Goal: Task Accomplishment & Management: Manage account settings

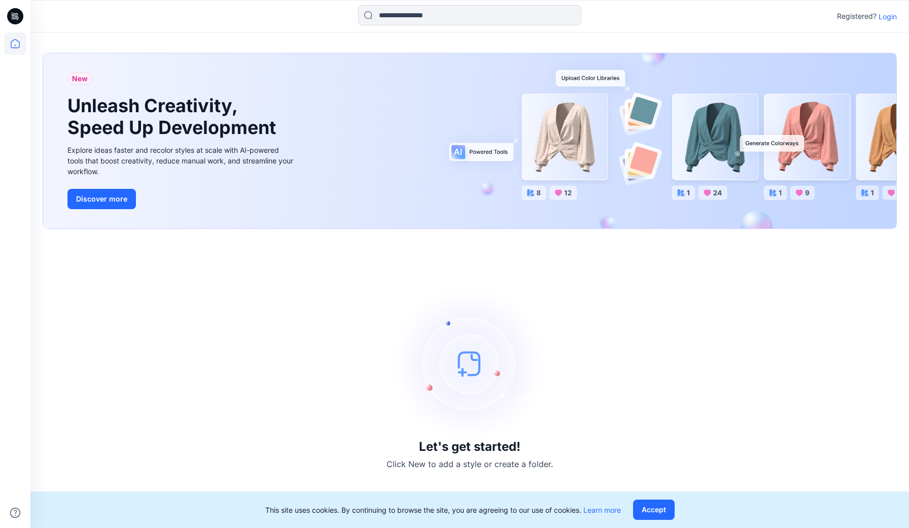
click at [887, 18] on p "Login" at bounding box center [888, 16] width 18 height 11
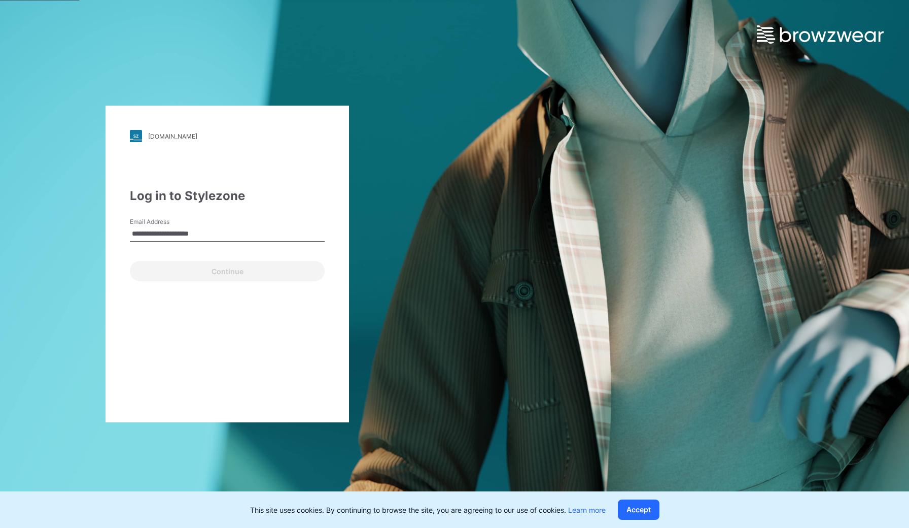
click at [227, 271] on button "Continue" at bounding box center [227, 271] width 195 height 20
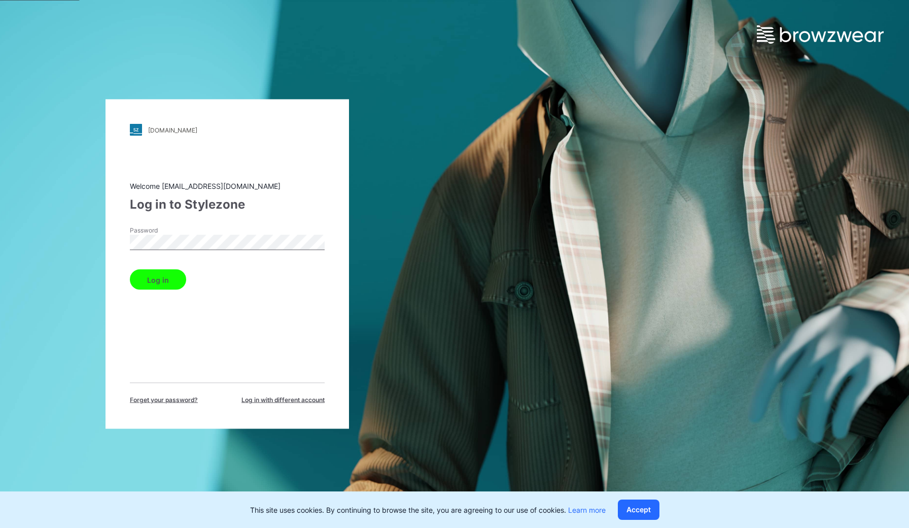
click at [102, 245] on div "[DOMAIN_NAME] Loading... Welcome [EMAIL_ADDRESS][DOMAIN_NAME] Log in to Stylezo…" at bounding box center [227, 264] width 454 height 528
click at [153, 281] on button "Log in" at bounding box center [158, 279] width 56 height 20
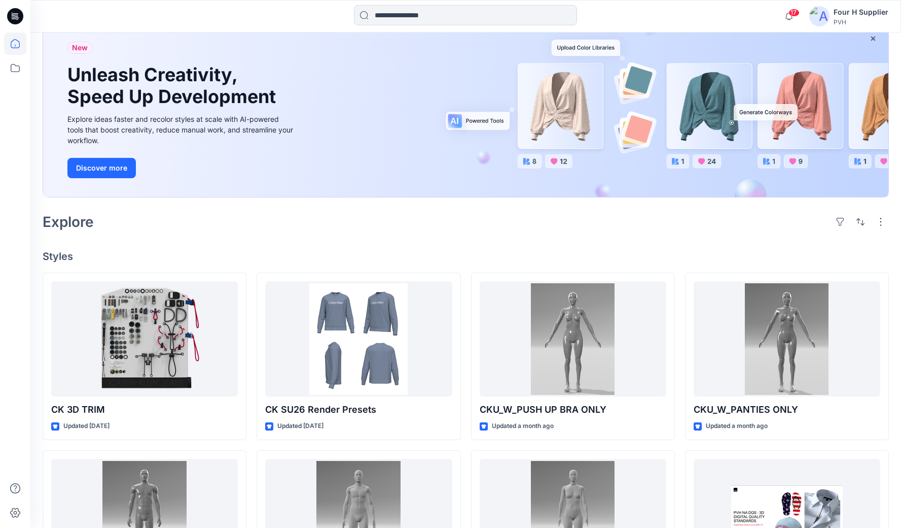
scroll to position [111, 0]
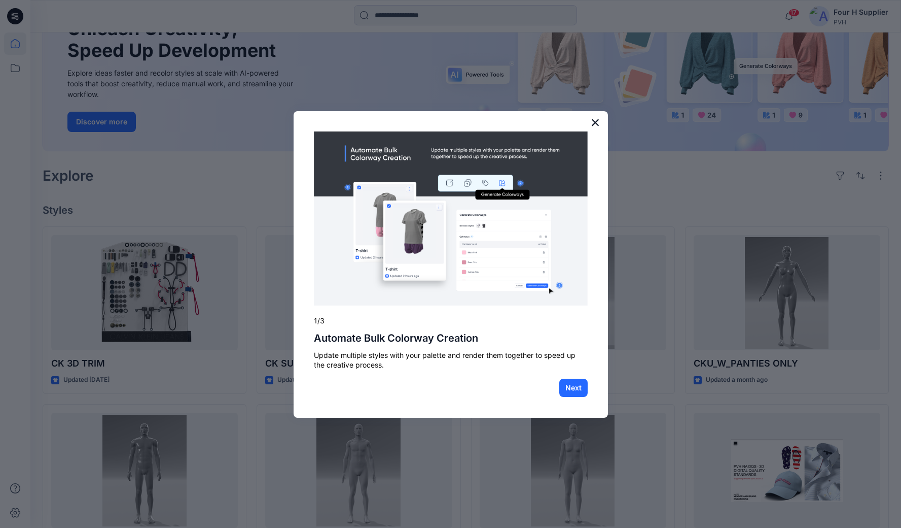
click at [597, 124] on button "×" at bounding box center [596, 122] width 10 height 16
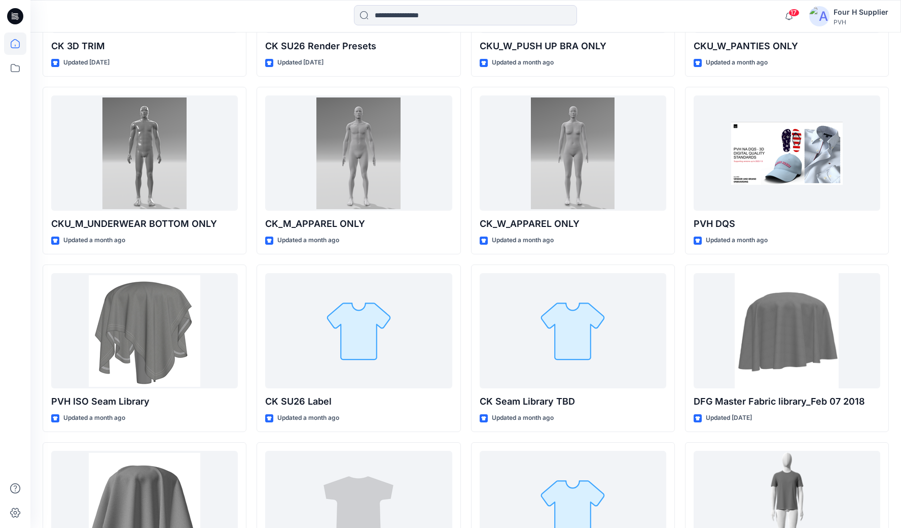
scroll to position [430, 0]
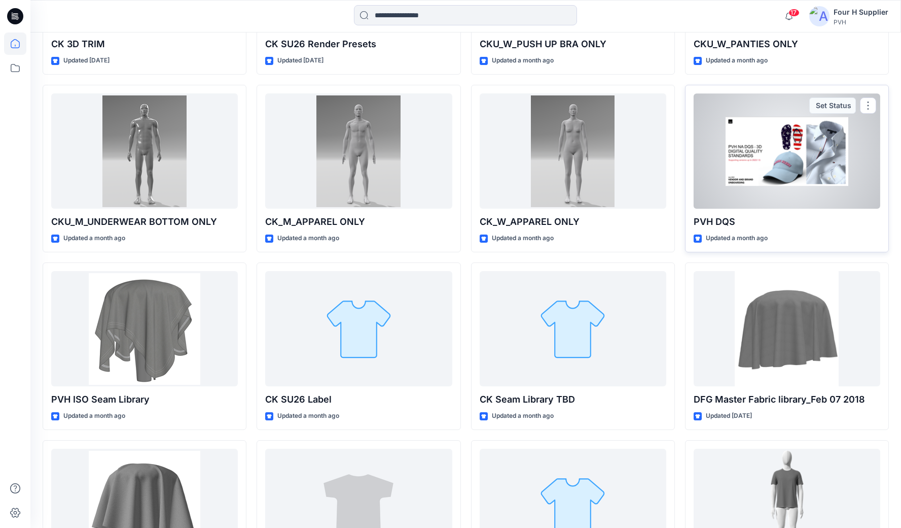
click at [766, 162] on div at bounding box center [787, 150] width 187 height 115
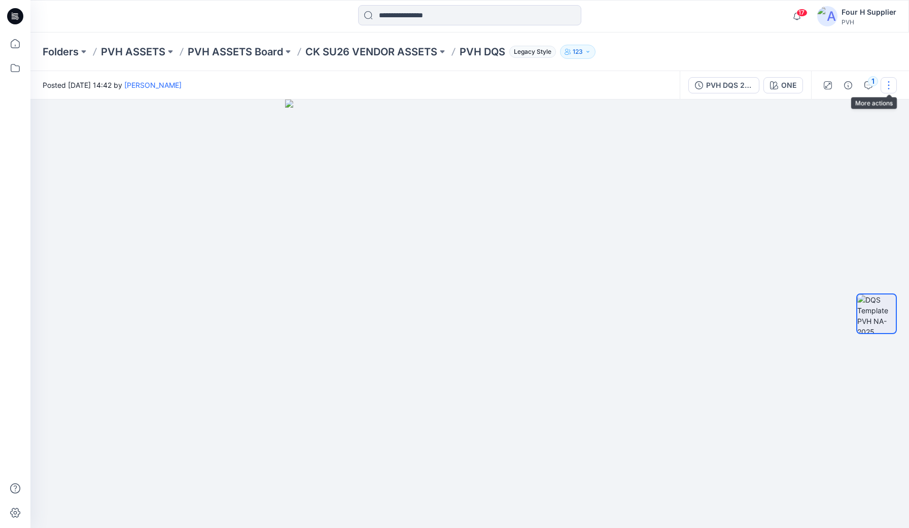
click at [885, 82] on button "button" at bounding box center [889, 85] width 16 height 16
click at [646, 84] on div "Posted [DATE] 14:42 by [PERSON_NAME]" at bounding box center [354, 85] width 649 height 28
click at [727, 82] on div "PVH DQS 2024" at bounding box center [729, 85] width 47 height 11
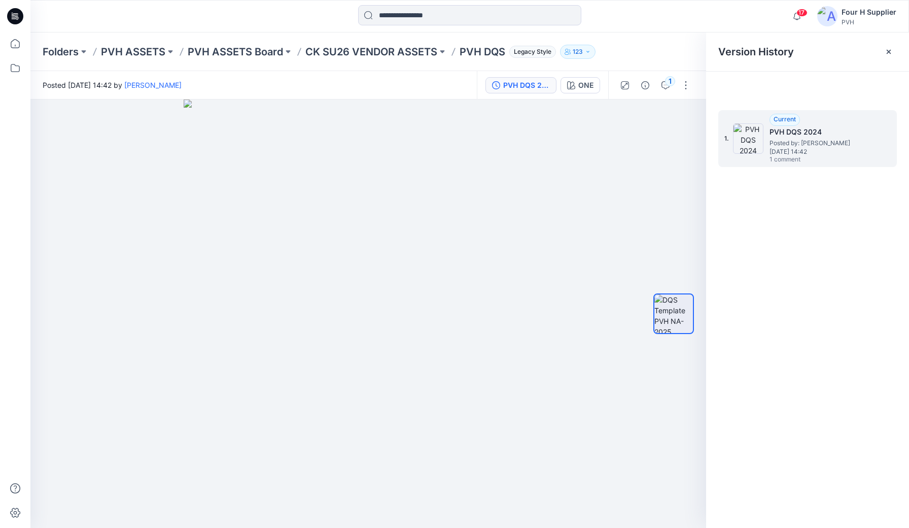
click at [798, 130] on h5 "PVH DQS 2024" at bounding box center [820, 132] width 101 height 12
click at [887, 52] on icon at bounding box center [889, 52] width 8 height 8
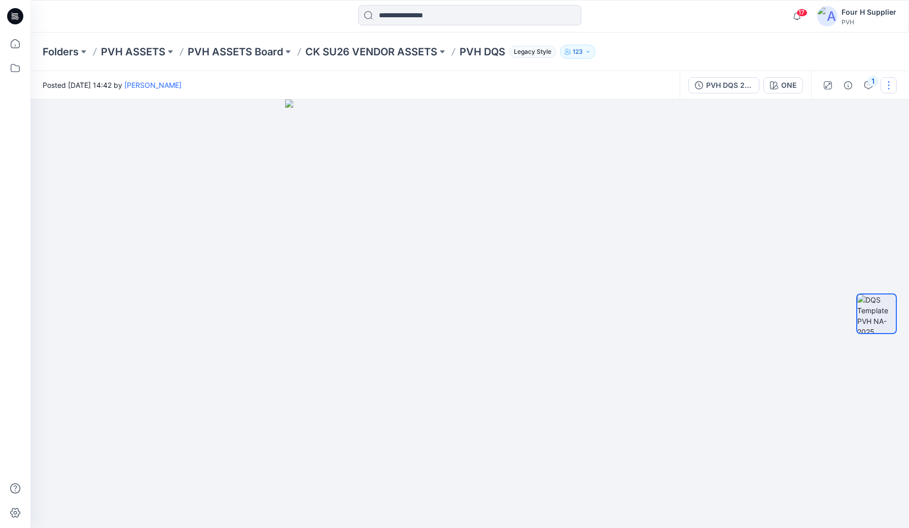
click at [883, 85] on button "button" at bounding box center [889, 85] width 16 height 16
click at [728, 232] on div at bounding box center [469, 313] width 879 height 428
click at [868, 86] on icon "button" at bounding box center [868, 85] width 8 height 8
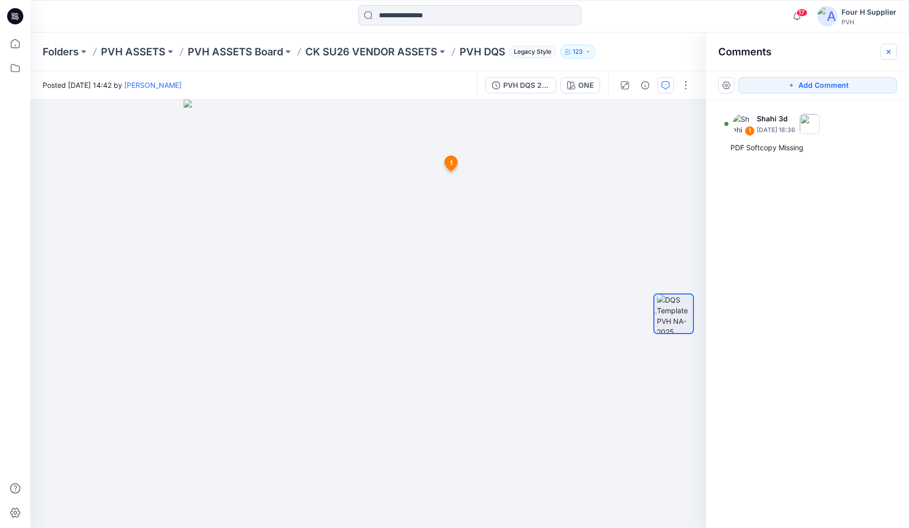
click at [885, 52] on icon "button" at bounding box center [889, 52] width 8 height 8
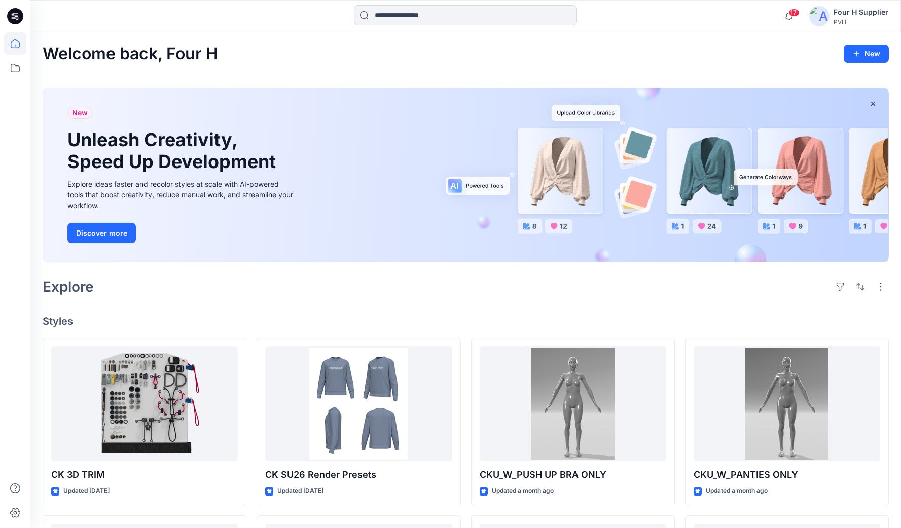
scroll to position [312, 0]
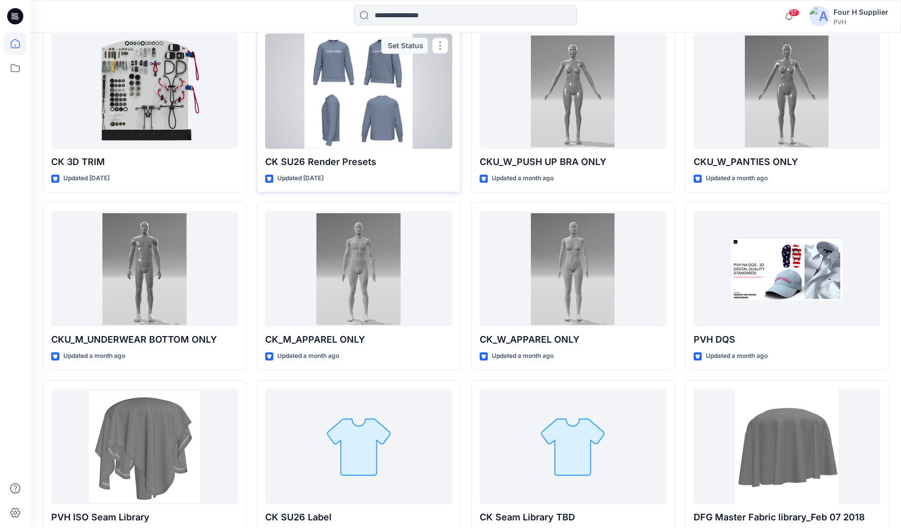
click at [326, 120] on div at bounding box center [358, 90] width 187 height 115
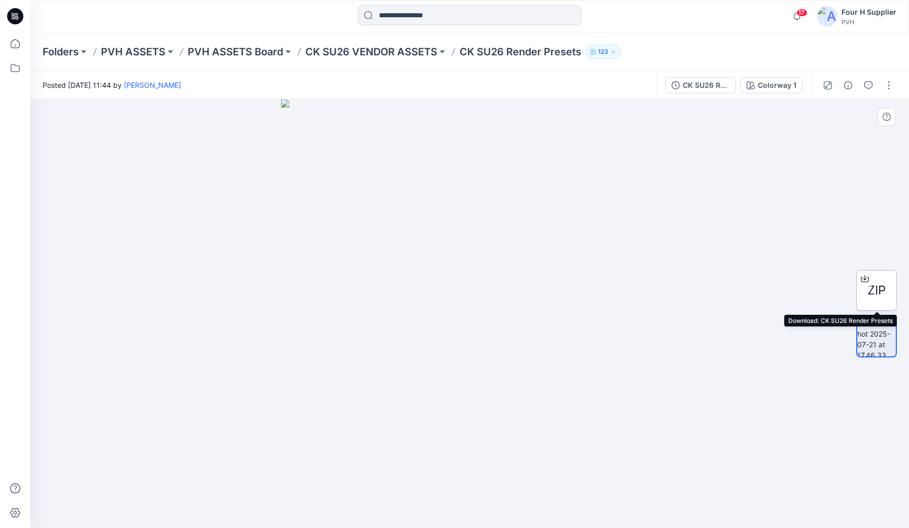
click at [886, 294] on span "ZIP" at bounding box center [876, 290] width 18 height 18
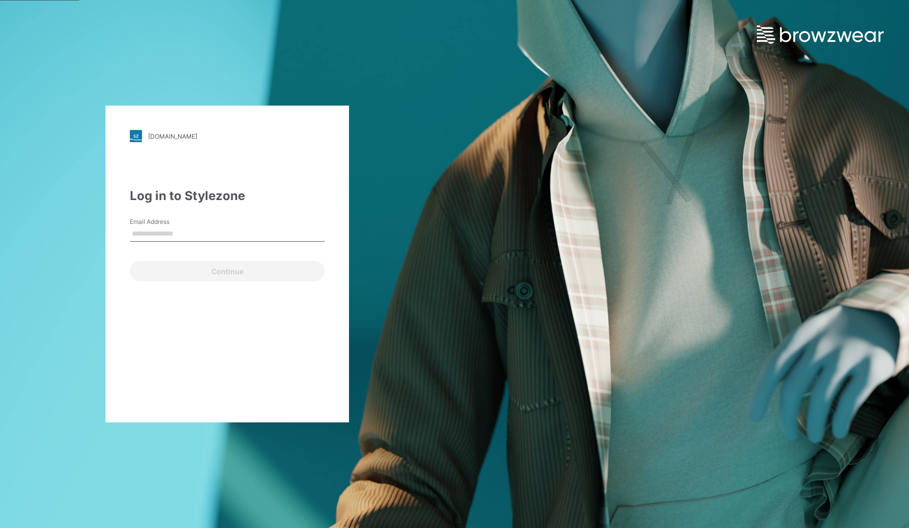
type input "**********"
click at [215, 276] on button "Continue" at bounding box center [227, 271] width 195 height 20
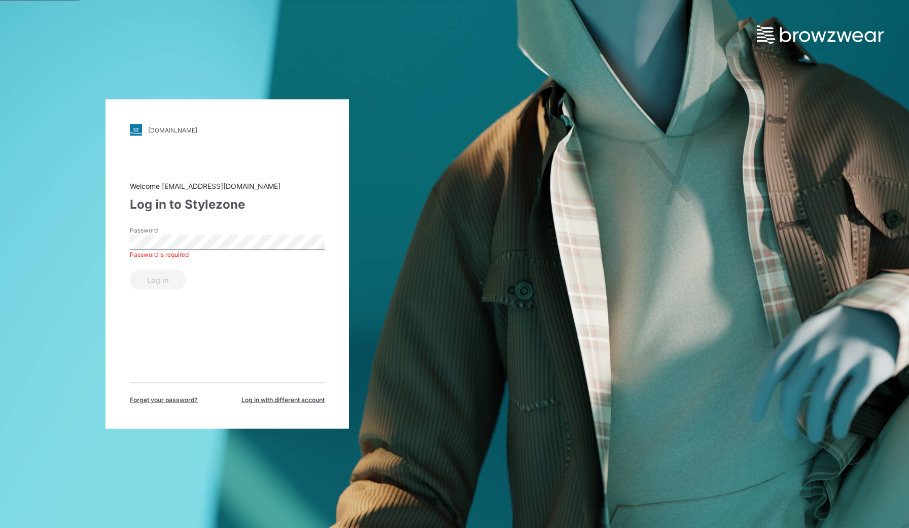
click at [157, 279] on button "Log in" at bounding box center [158, 279] width 56 height 20
click at [215, 276] on div "Log in" at bounding box center [227, 277] width 195 height 24
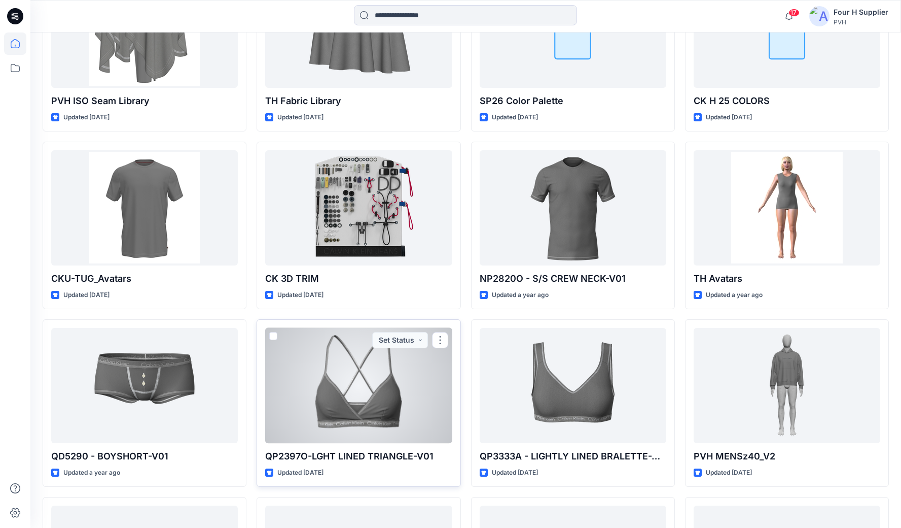
scroll to position [1770, 0]
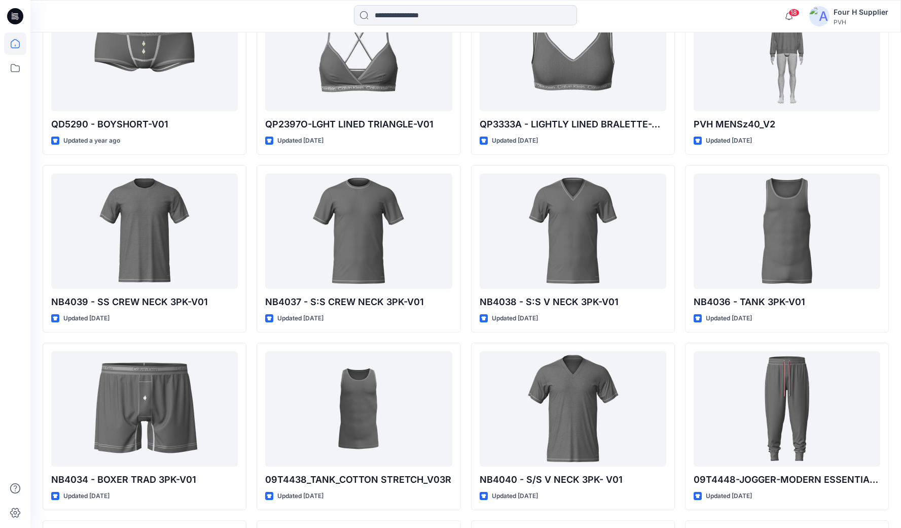
click at [794, 13] on span "18" at bounding box center [794, 13] width 11 height 8
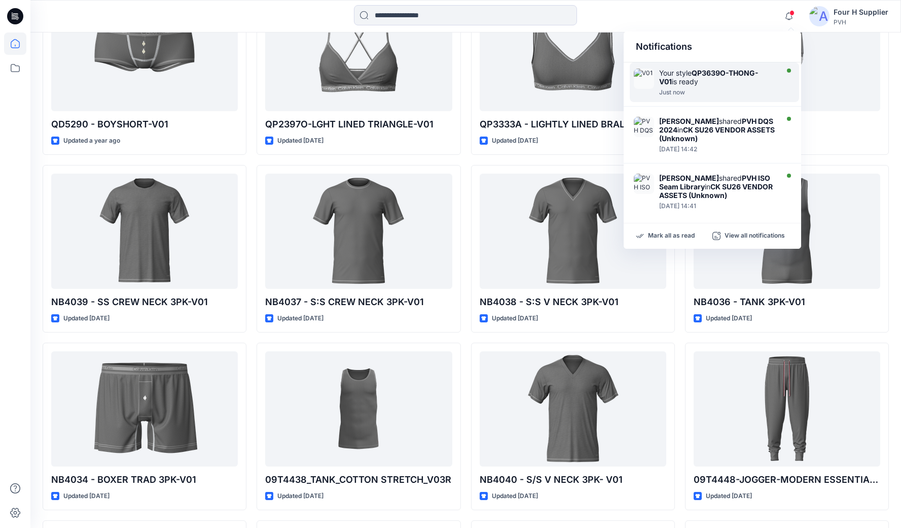
click at [715, 79] on div "Your style QP3639O-THONG- V01 is ready" at bounding box center [717, 76] width 117 height 17
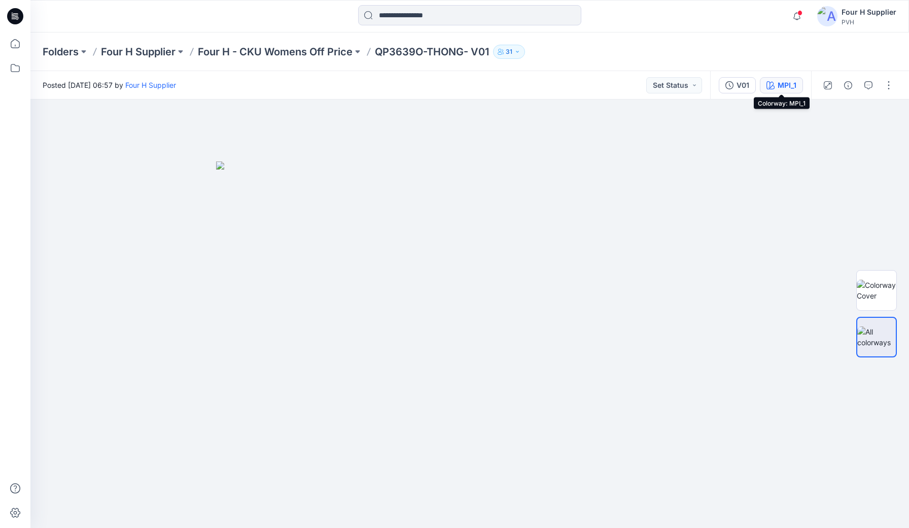
click at [784, 88] on div "MPI_1" at bounding box center [787, 85] width 19 height 11
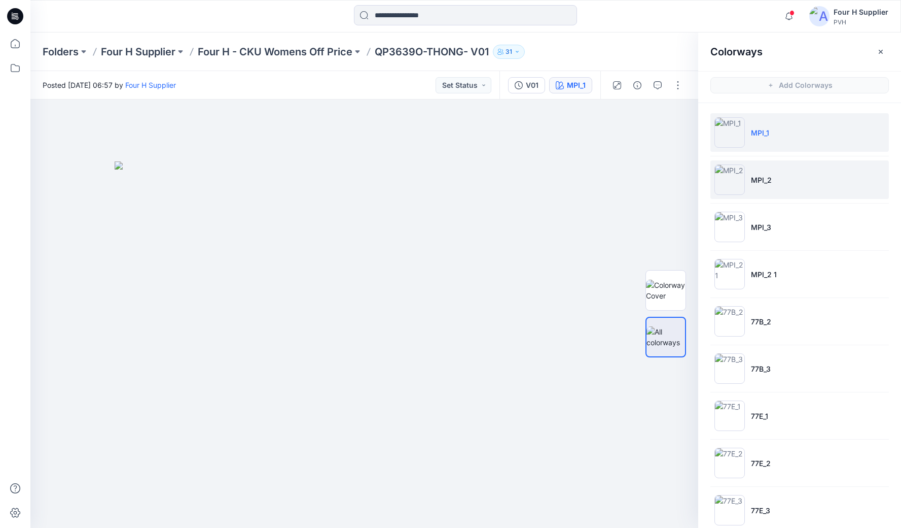
click at [740, 189] on img at bounding box center [730, 179] width 30 height 30
click at [730, 141] on img at bounding box center [730, 132] width 30 height 30
click at [731, 186] on img at bounding box center [730, 179] width 30 height 30
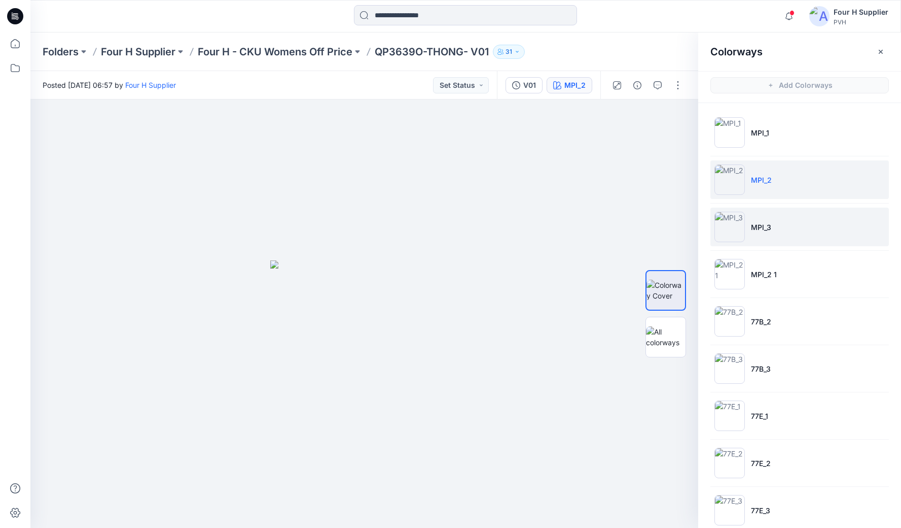
click at [723, 233] on img at bounding box center [730, 227] width 30 height 30
click at [395, 311] on img at bounding box center [364, 393] width 188 height 267
drag, startPoint x: 367, startPoint y: 313, endPoint x: 462, endPoint y: 288, distance: 97.7
click at [462, 288] on div at bounding box center [364, 313] width 668 height 428
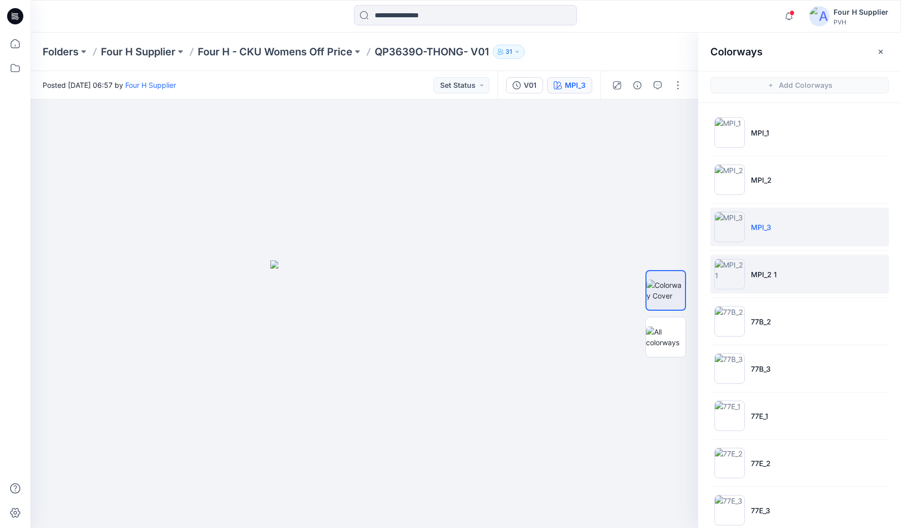
click at [738, 271] on img at bounding box center [730, 274] width 30 height 30
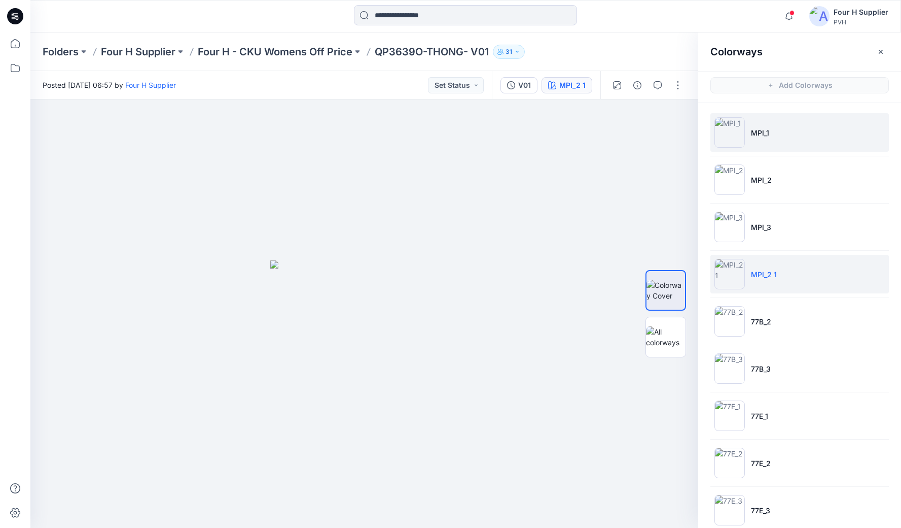
click at [751, 133] on p "MPI_1" at bounding box center [760, 132] width 18 height 11
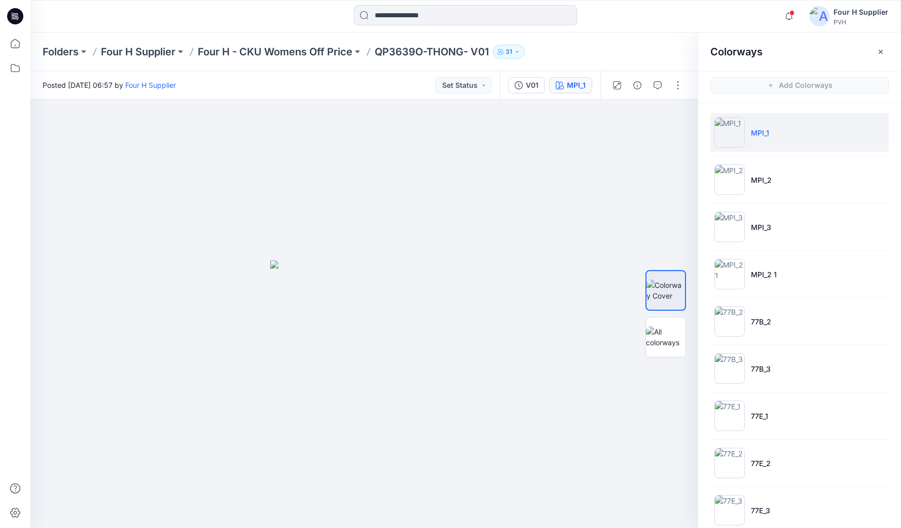
click at [881, 50] on icon "button" at bounding box center [881, 52] width 8 height 8
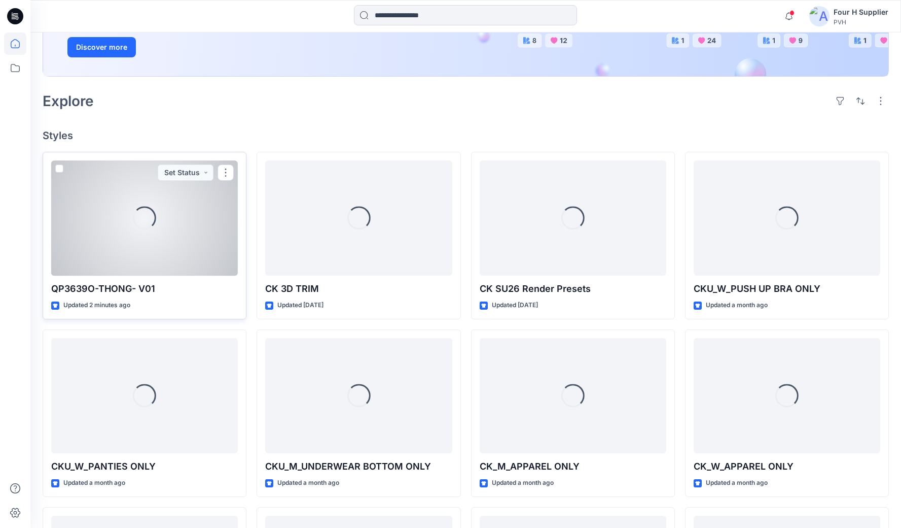
scroll to position [202, 0]
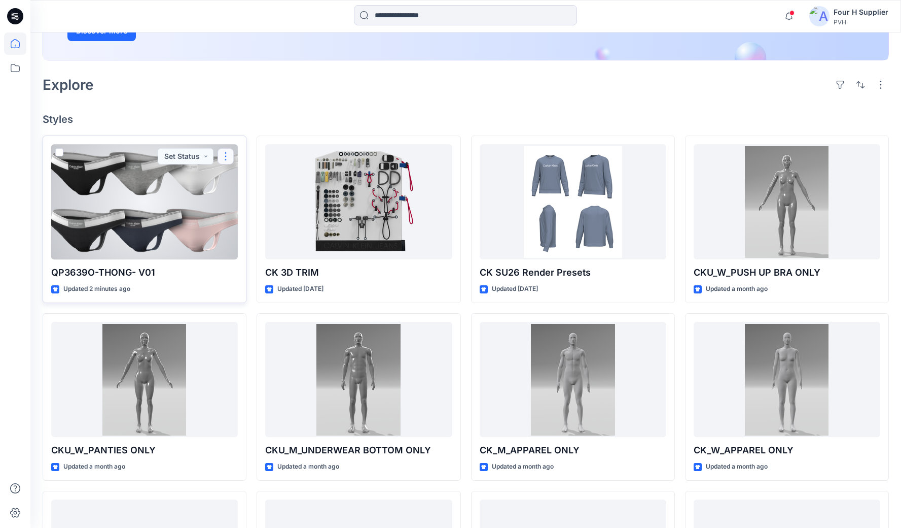
click at [228, 157] on button "button" at bounding box center [226, 156] width 16 height 16
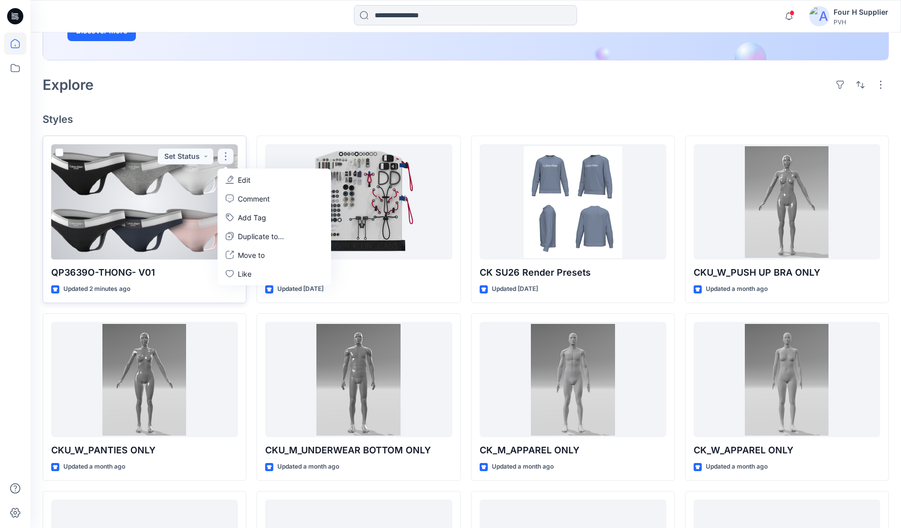
click at [246, 184] on p "Edit" at bounding box center [244, 179] width 13 height 11
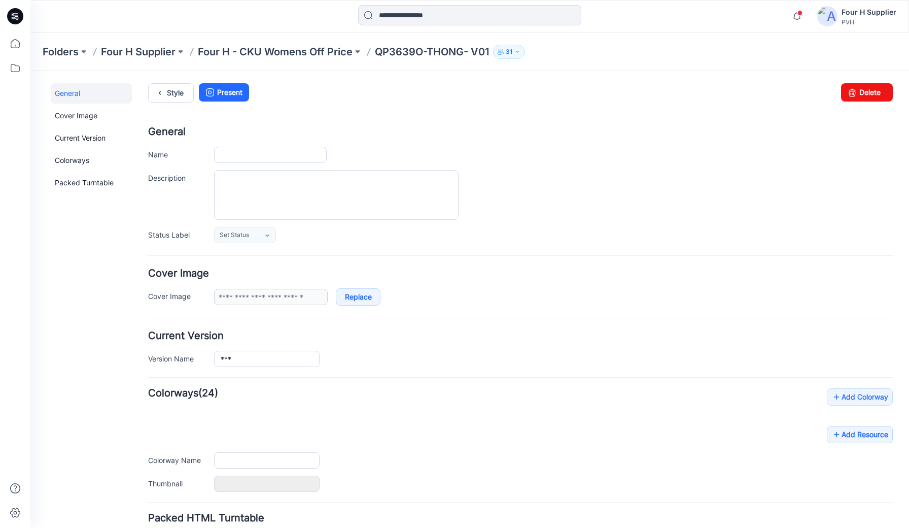
type input "**********"
type input "*****"
type input "**********"
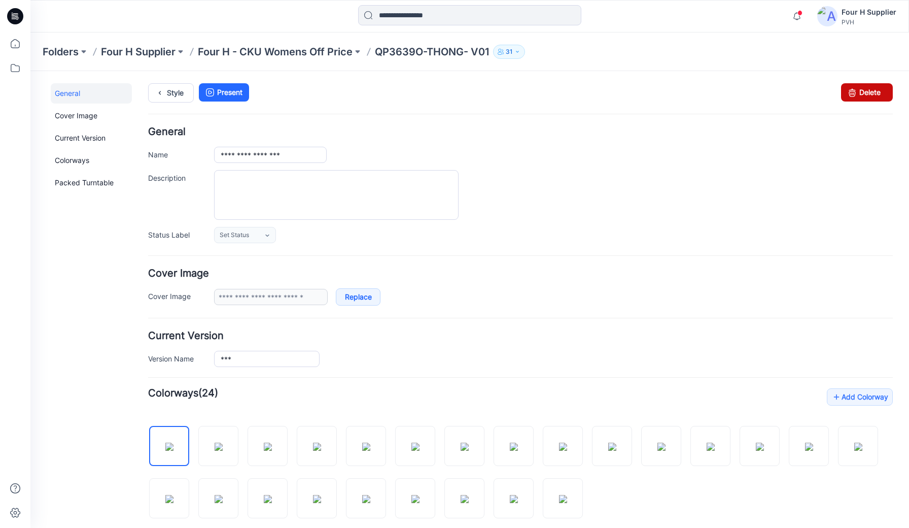
click at [863, 91] on link "Delete" at bounding box center [867, 92] width 52 height 18
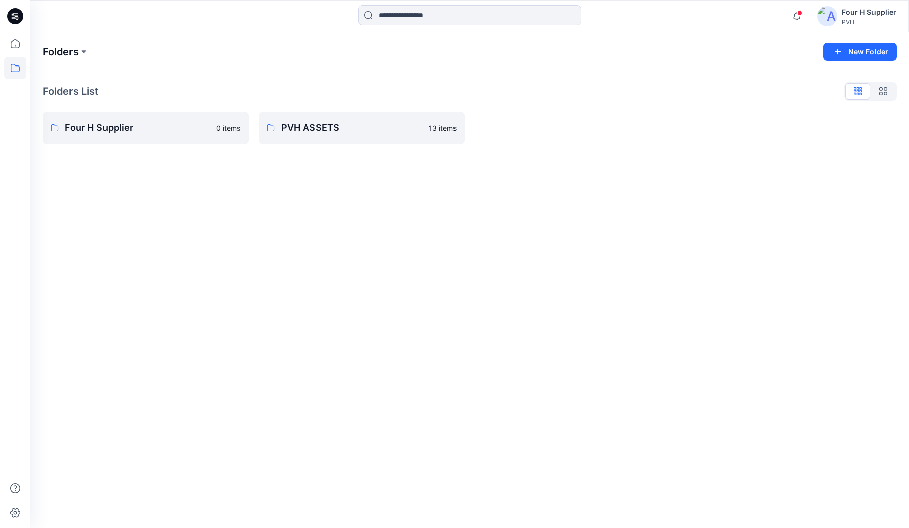
click at [64, 53] on p "Folders" at bounding box center [61, 52] width 36 height 14
click at [85, 52] on button at bounding box center [84, 52] width 10 height 14
click at [14, 17] on icon at bounding box center [15, 16] width 16 height 16
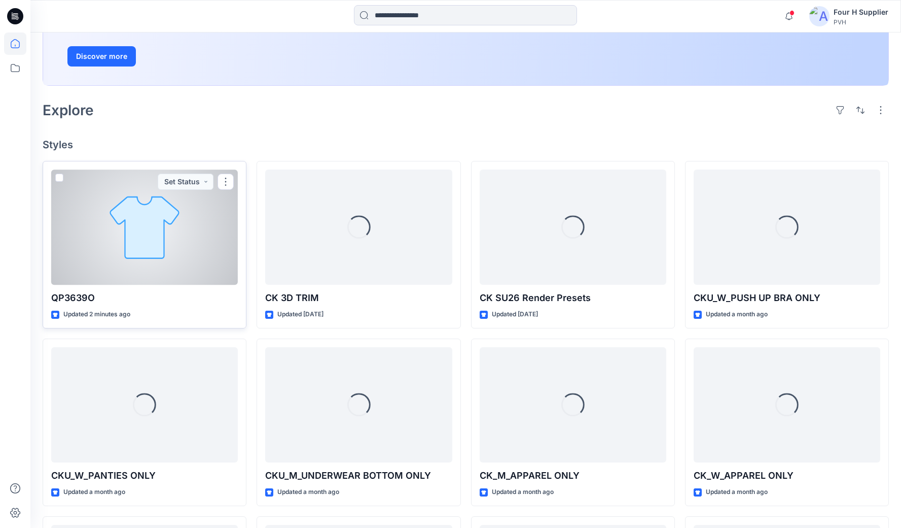
scroll to position [179, 0]
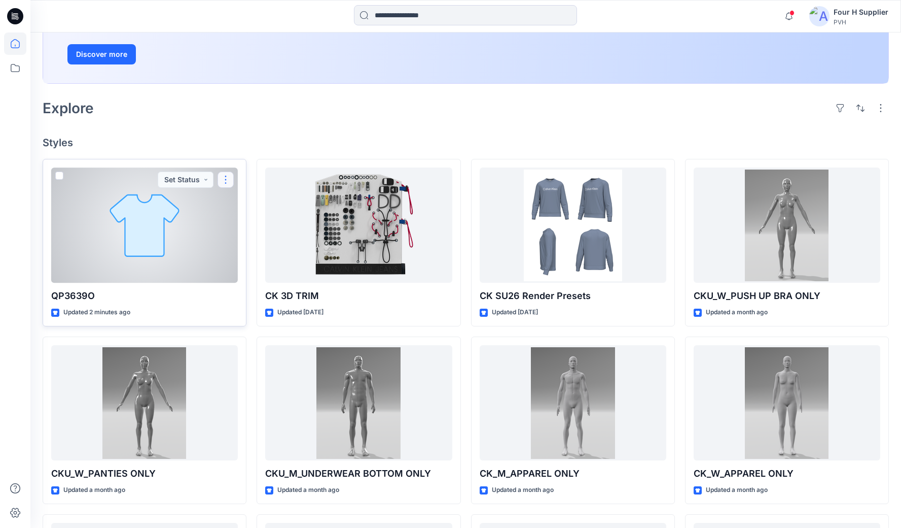
click at [224, 178] on button "button" at bounding box center [226, 179] width 16 height 16
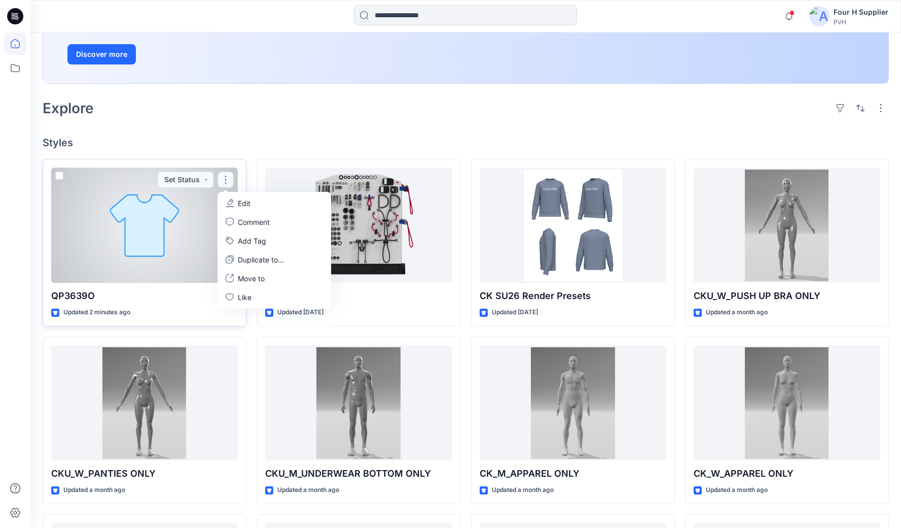
click at [242, 203] on p "Edit" at bounding box center [244, 203] width 13 height 11
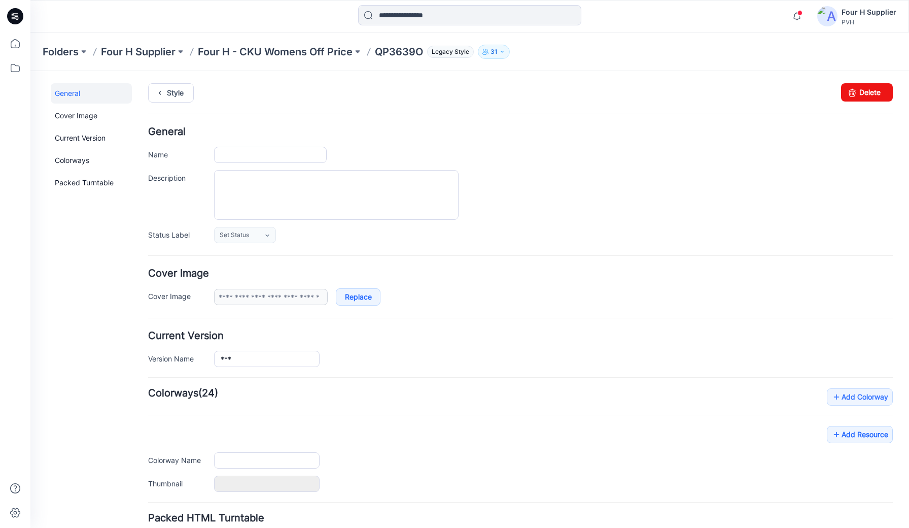
type input "*******"
type input "*****"
type input "**********"
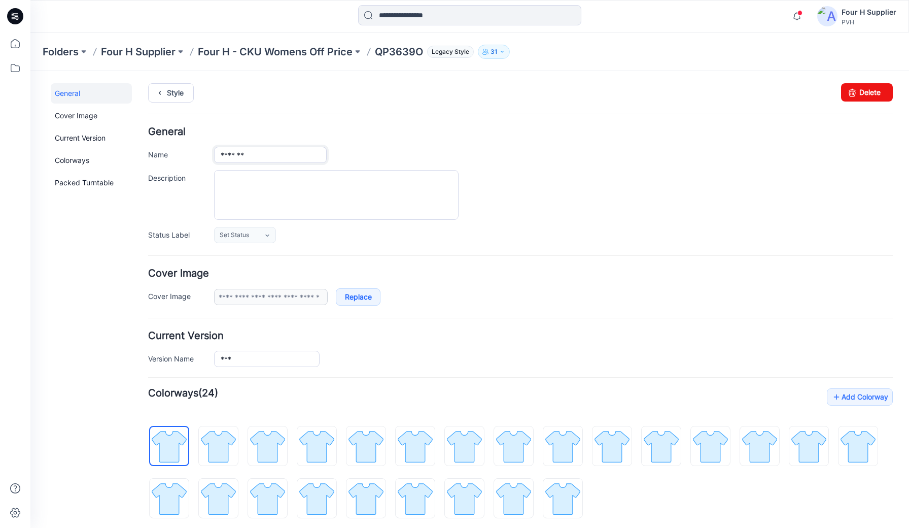
click at [274, 156] on input "*******" at bounding box center [270, 155] width 113 height 16
type input "**********"
click at [170, 93] on link "Style" at bounding box center [171, 92] width 46 height 19
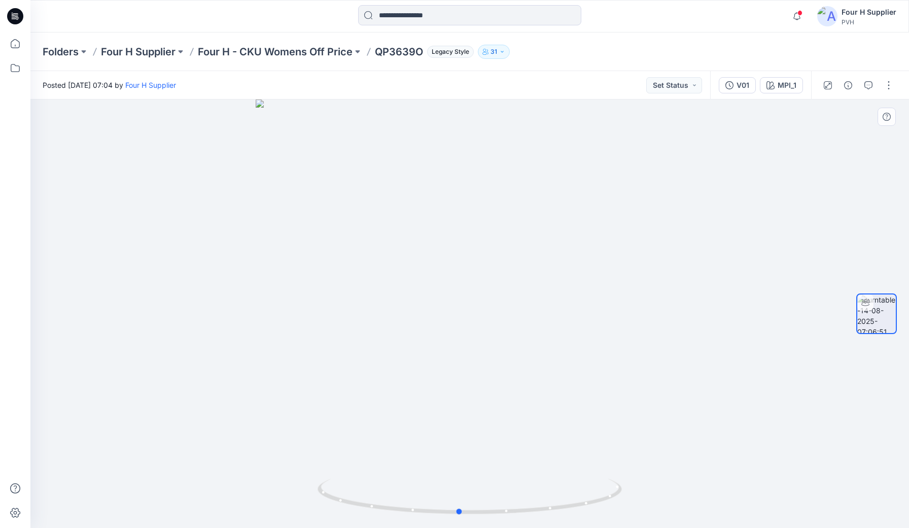
drag, startPoint x: 531, startPoint y: 422, endPoint x: 535, endPoint y: 347, distance: 74.7
click at [520, 400] on div at bounding box center [469, 313] width 879 height 428
click at [42, 51] on div "Folders Four H Supplier Four H - CKU Womens Off Price QP3639O Legacy Style 31" at bounding box center [469, 51] width 879 height 39
click at [12, 16] on icon at bounding box center [13, 16] width 3 height 1
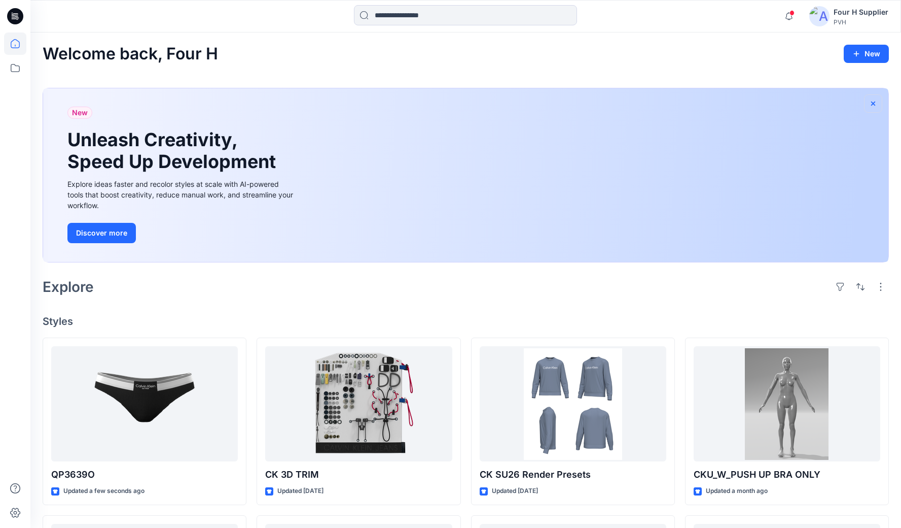
click at [874, 102] on icon "button" at bounding box center [873, 103] width 4 height 4
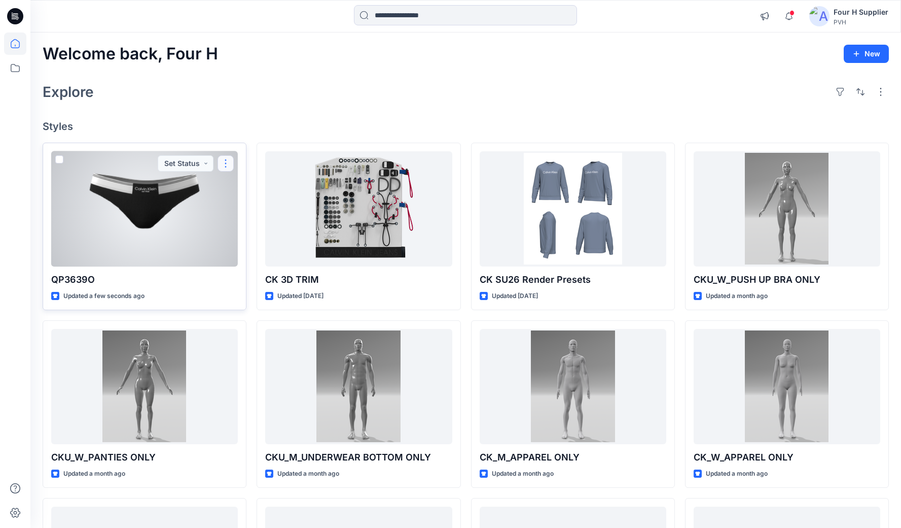
click at [223, 165] on button "button" at bounding box center [226, 163] width 16 height 16
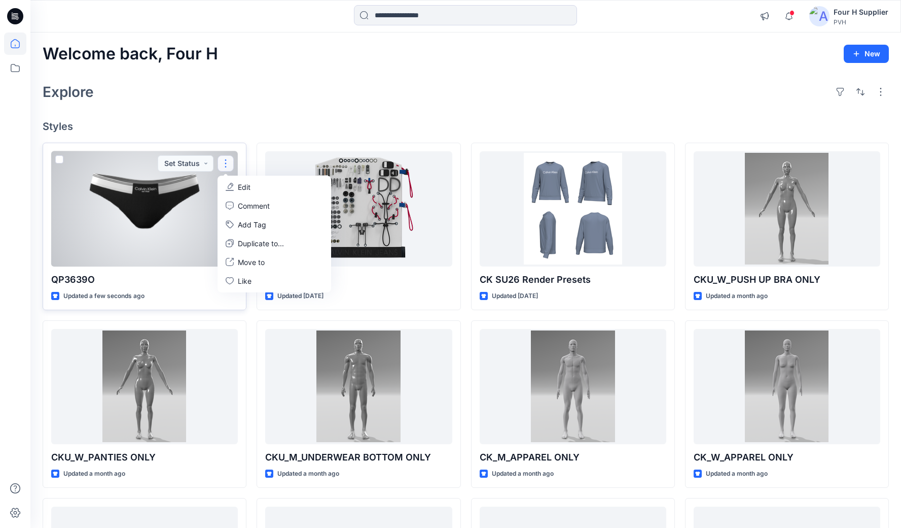
click at [150, 216] on div at bounding box center [144, 208] width 187 height 115
